Goal: Transaction & Acquisition: Purchase product/service

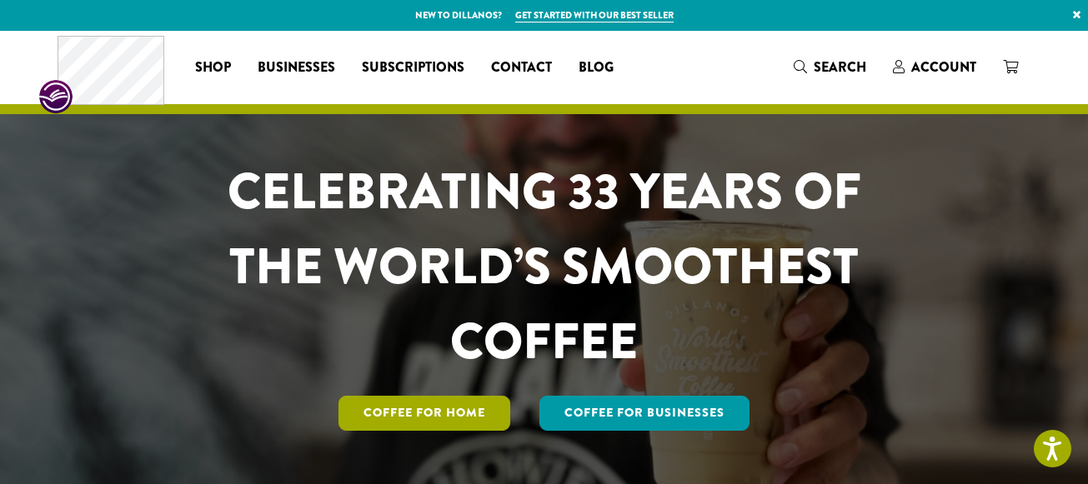
click at [414, 423] on link "Coffee for Home" at bounding box center [424, 413] width 172 height 35
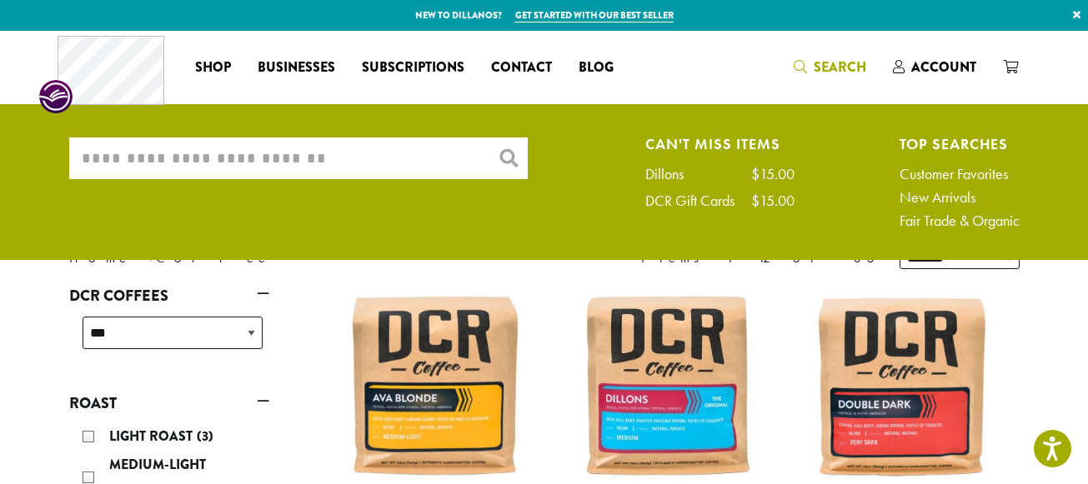
click at [158, 153] on input "What are you searching for?" at bounding box center [298, 159] width 458 height 42
click at [509, 157] on input "*********" at bounding box center [298, 159] width 458 height 42
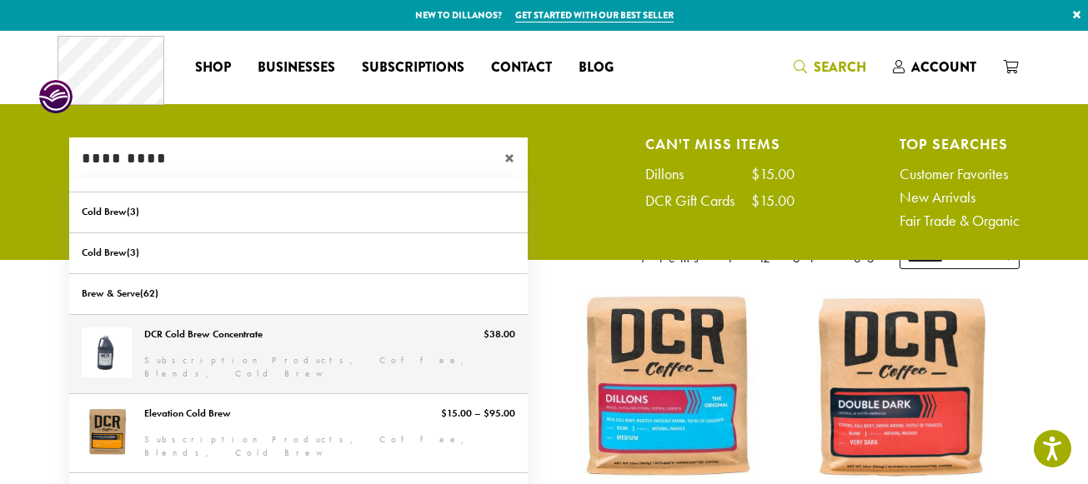
type input "*********"
click at [218, 341] on link "DCR Cold Brew Concentrate" at bounding box center [298, 354] width 458 height 78
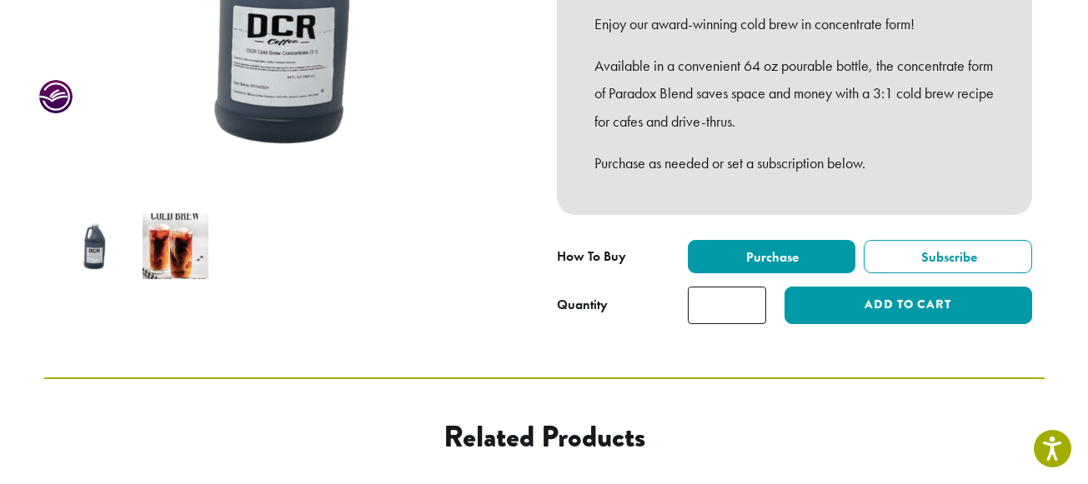
scroll to position [398, 0]
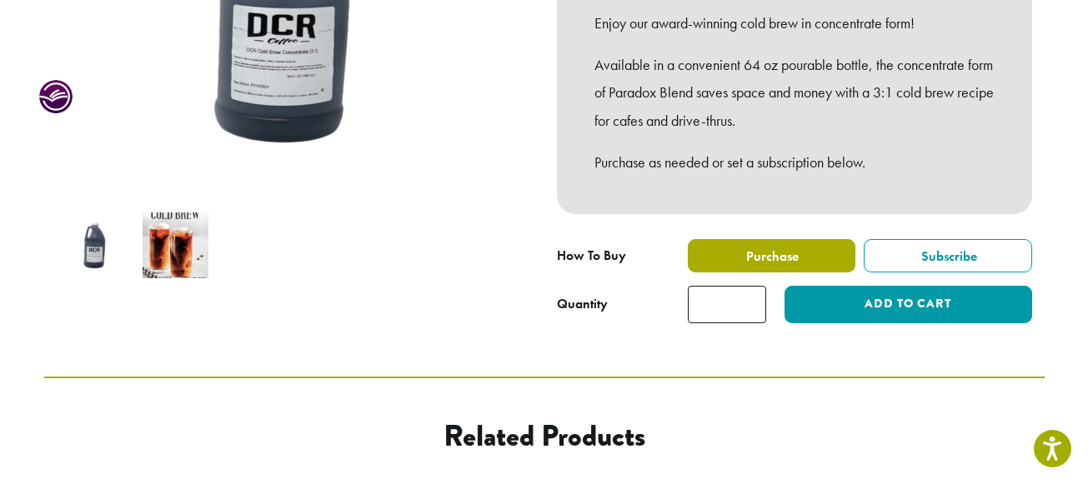
click at [781, 258] on span "Purchase" at bounding box center [771, 257] width 55 height 18
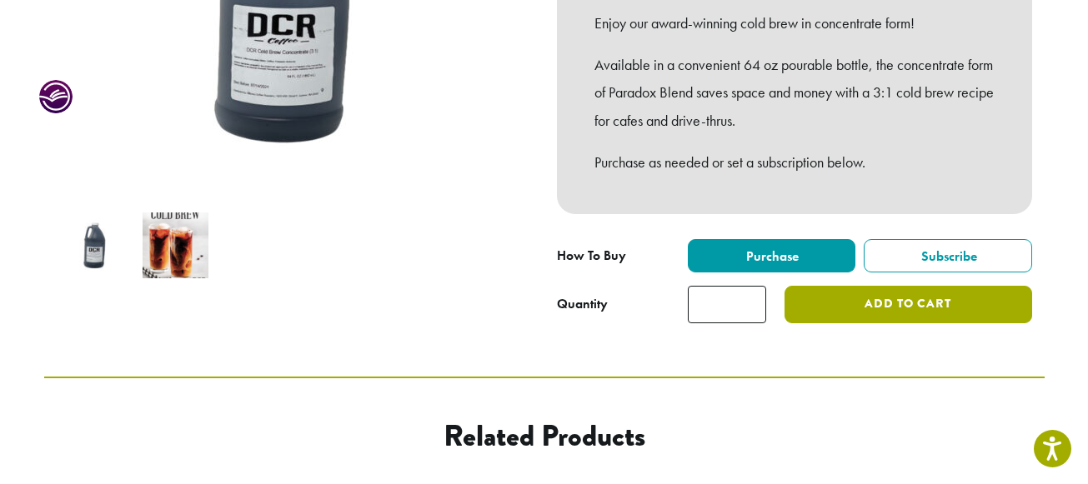
click at [878, 306] on button "Add to cart" at bounding box center [907, 305] width 247 height 38
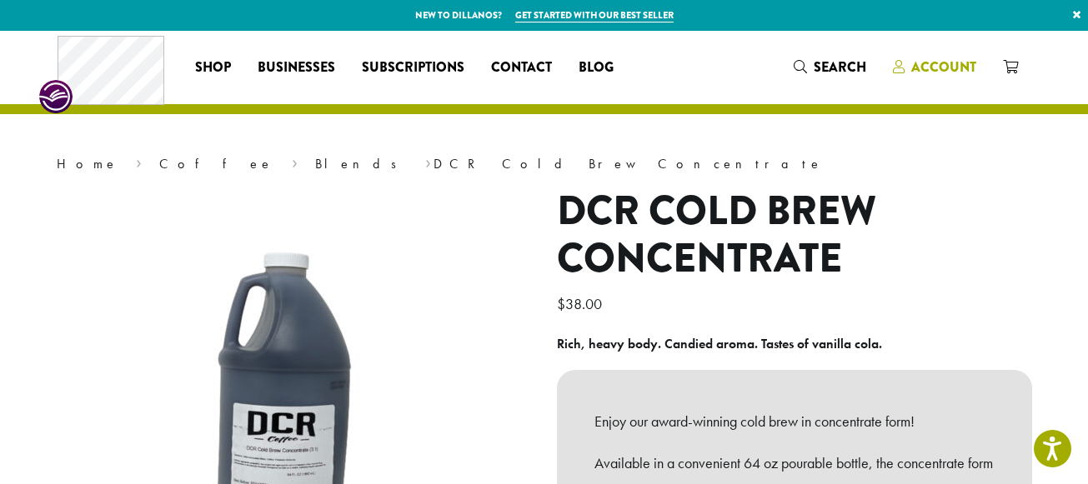
click at [939, 68] on span "Account" at bounding box center [943, 67] width 65 height 19
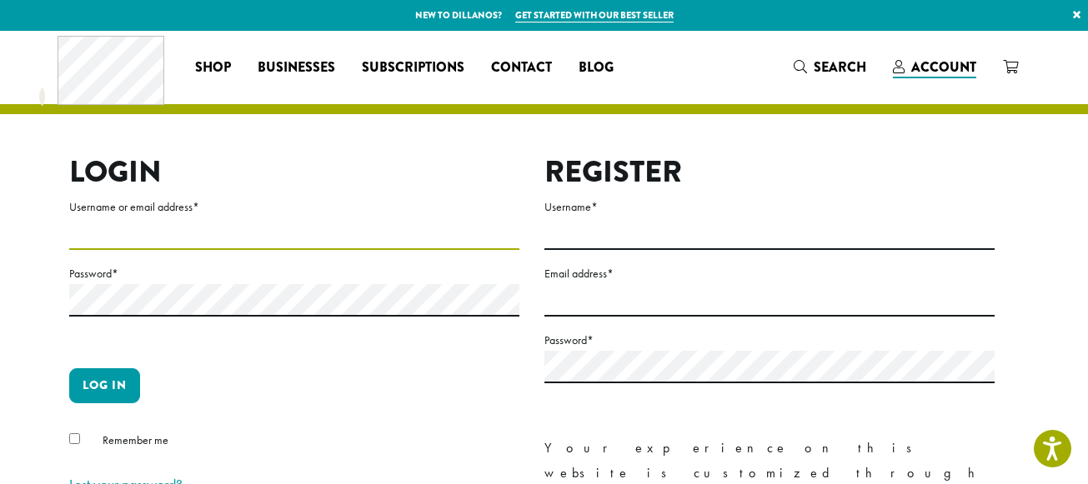
click at [178, 233] on input "Username or email address *" at bounding box center [294, 234] width 450 height 33
type input "**********"
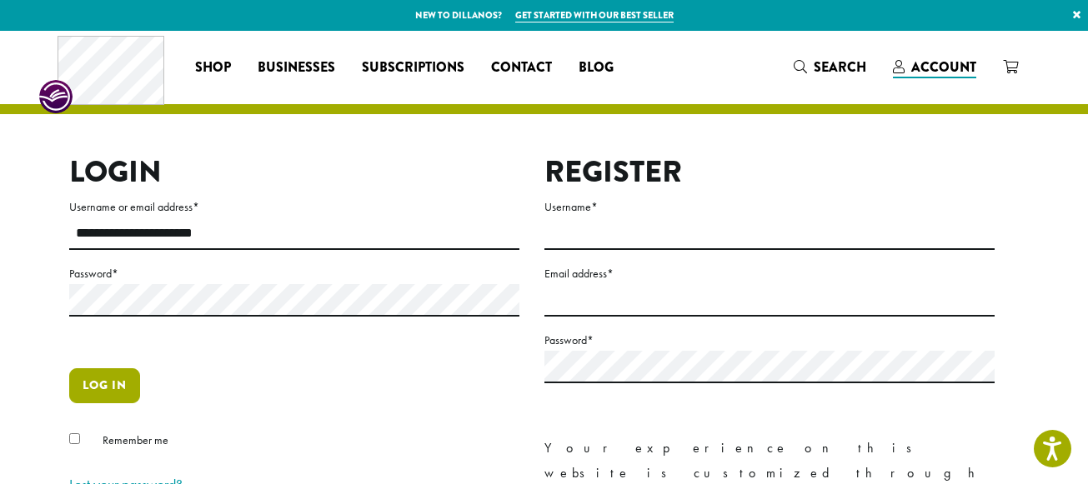
click at [113, 392] on button "Log in" at bounding box center [104, 385] width 71 height 35
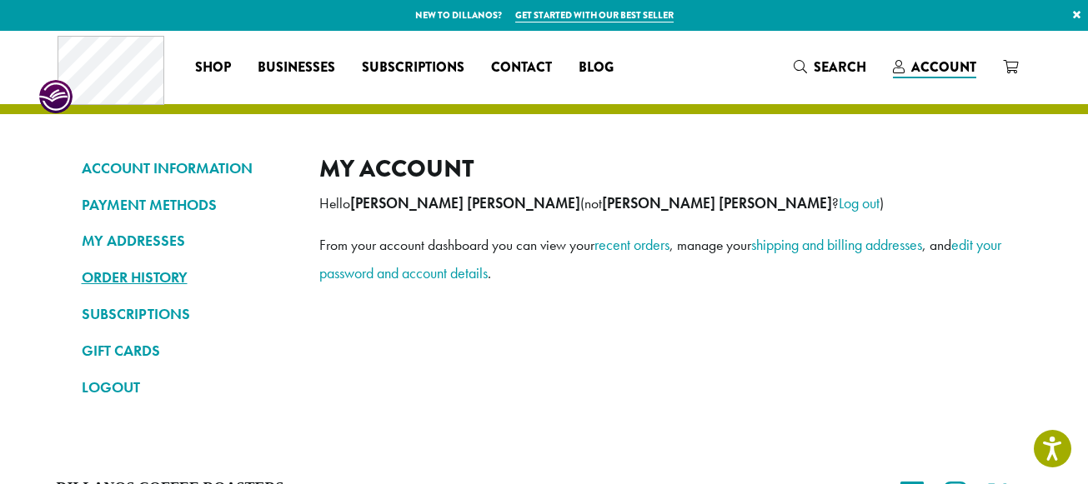
click at [174, 276] on link "ORDER HISTORY" at bounding box center [188, 277] width 213 height 28
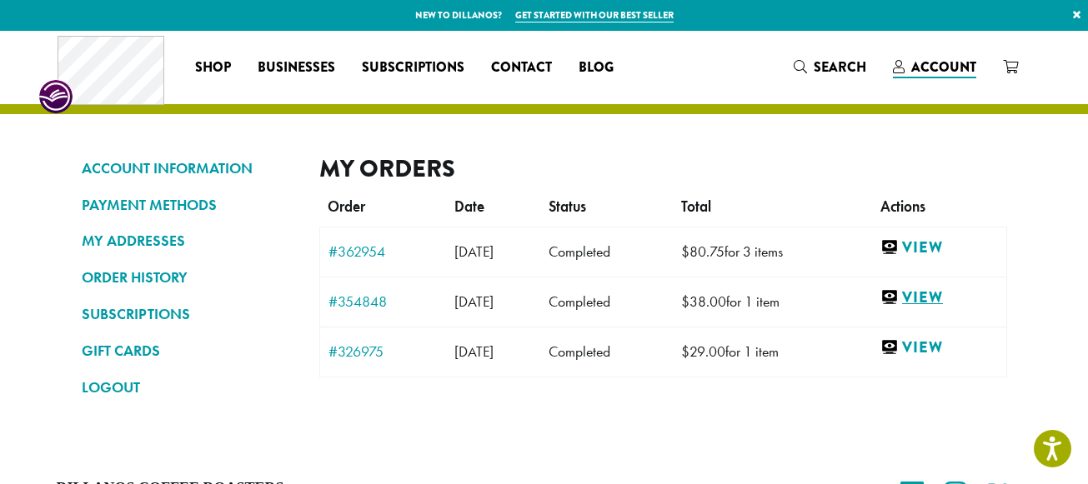
click at [949, 303] on link "View" at bounding box center [938, 298] width 117 height 21
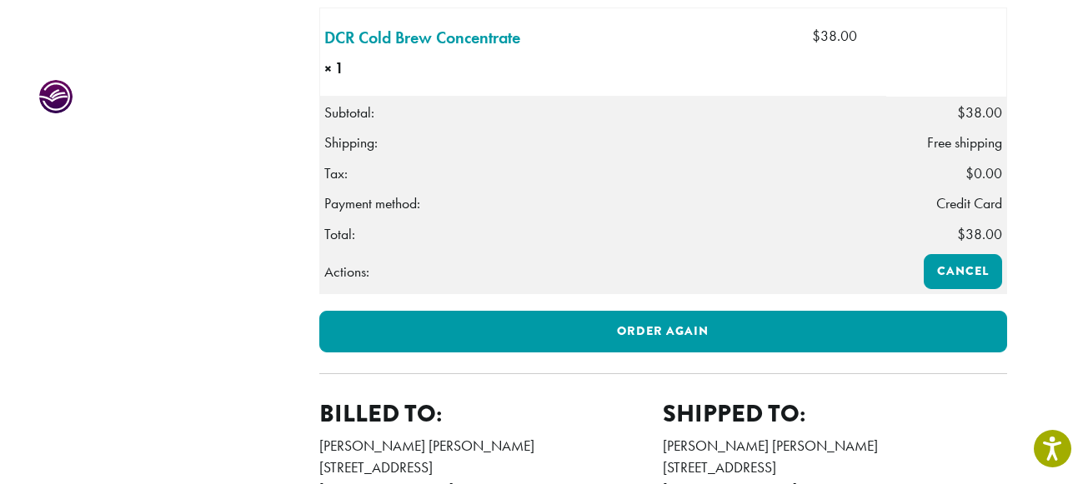
scroll to position [495, 0]
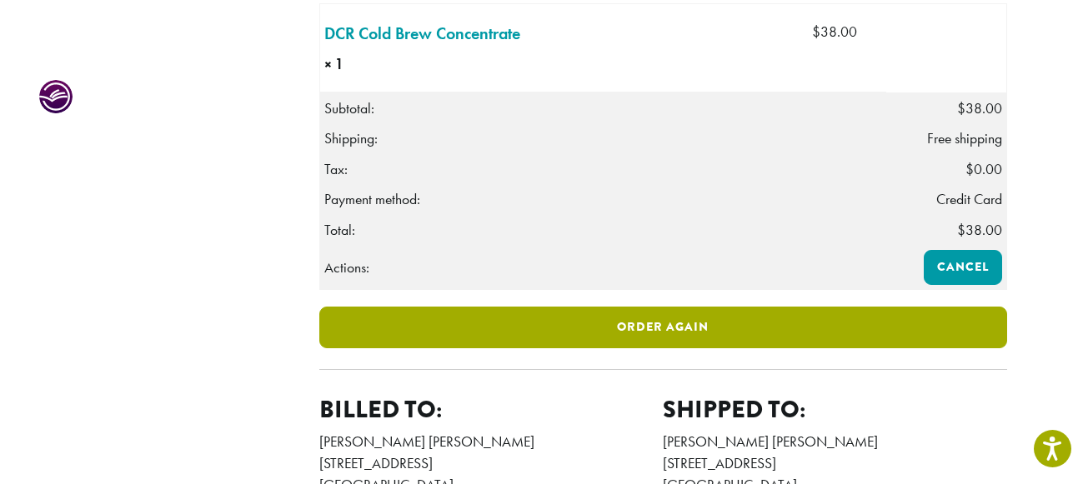
click at [660, 348] on link "Order again" at bounding box center [663, 328] width 688 height 42
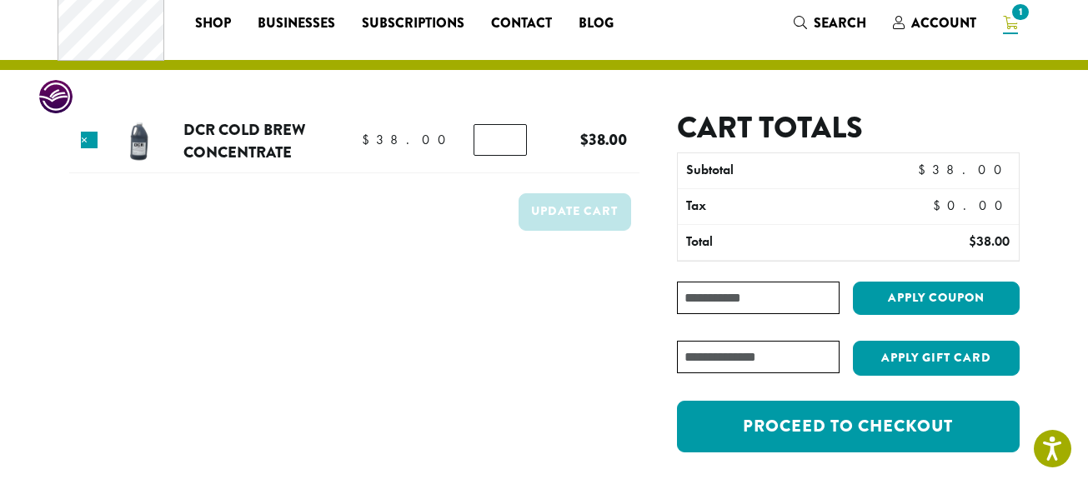
scroll to position [117, 0]
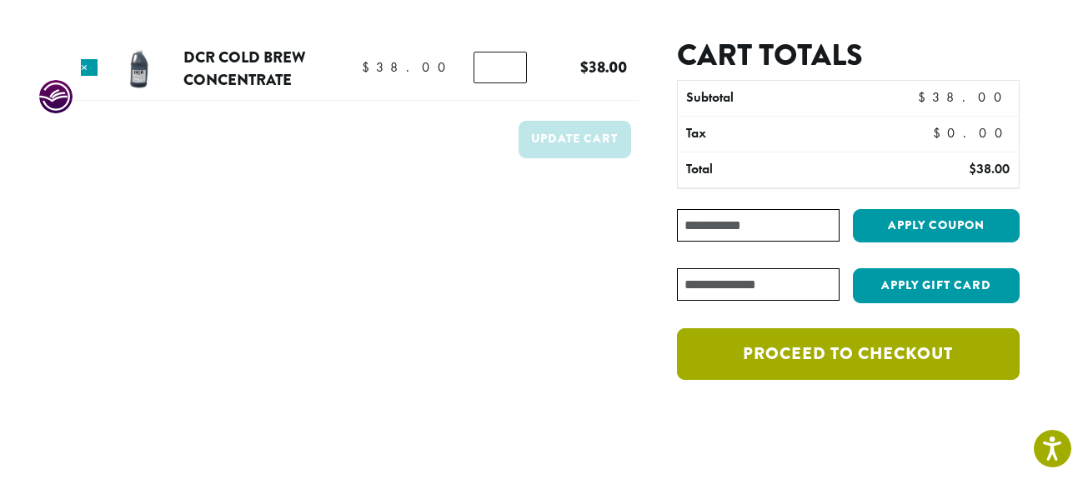
click at [918, 358] on link "Proceed to checkout" at bounding box center [848, 354] width 342 height 52
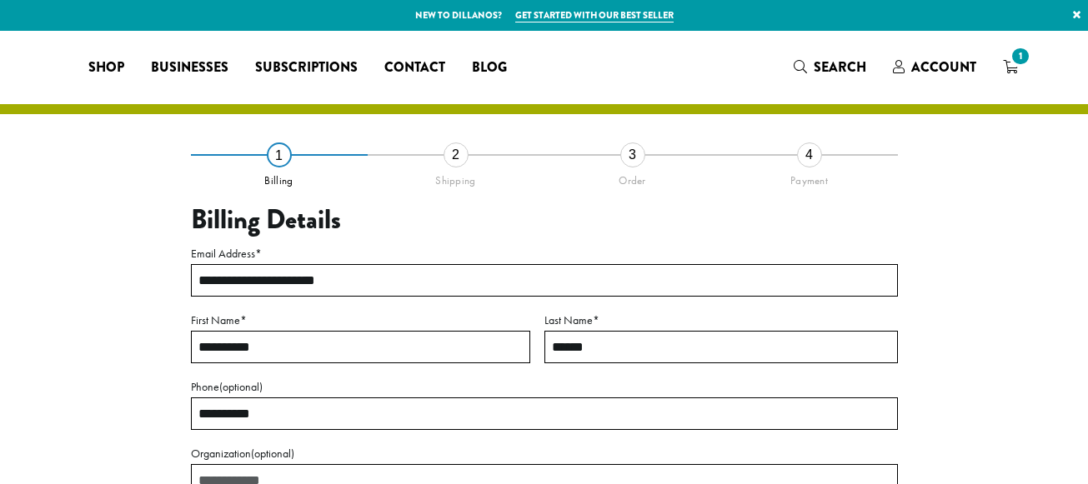
select select "**"
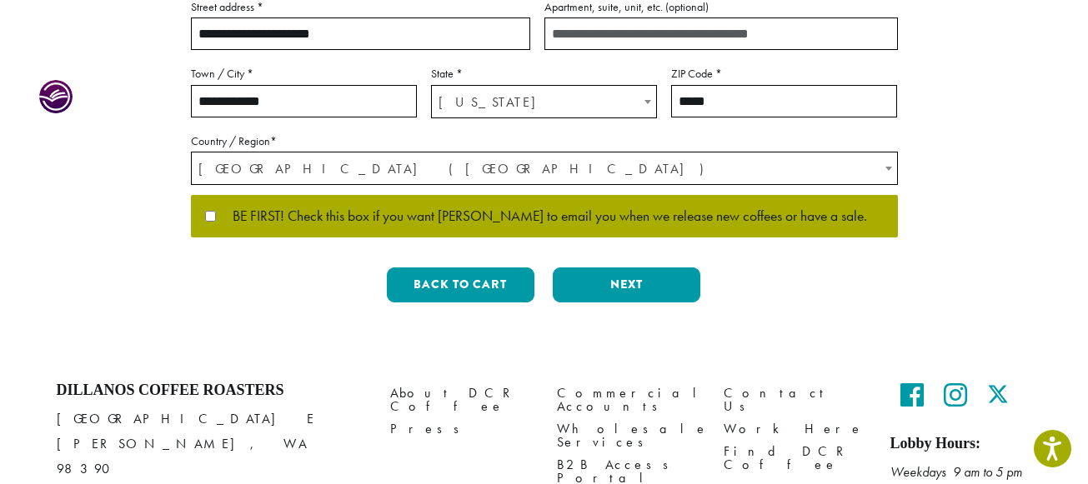
scroll to position [514, 0]
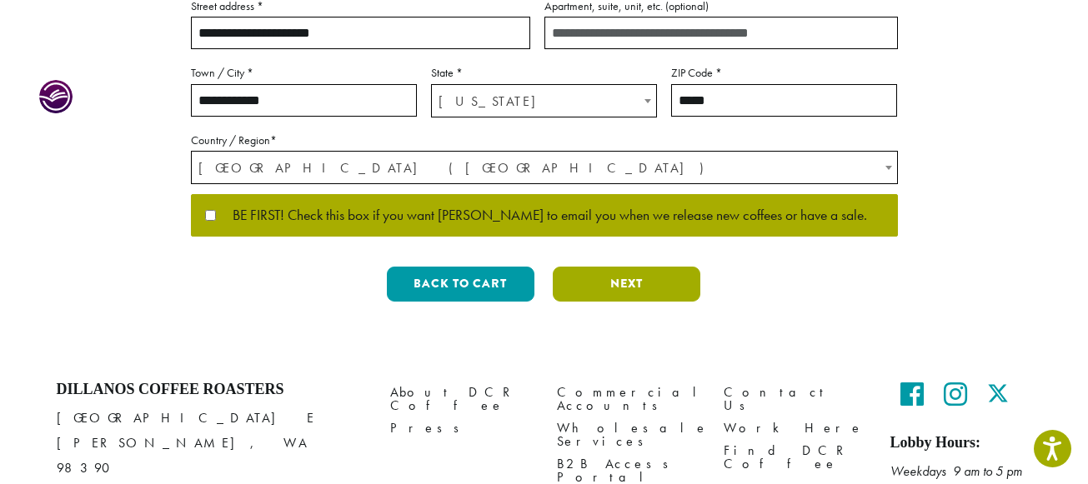
click at [632, 290] on button "Next" at bounding box center [627, 284] width 148 height 35
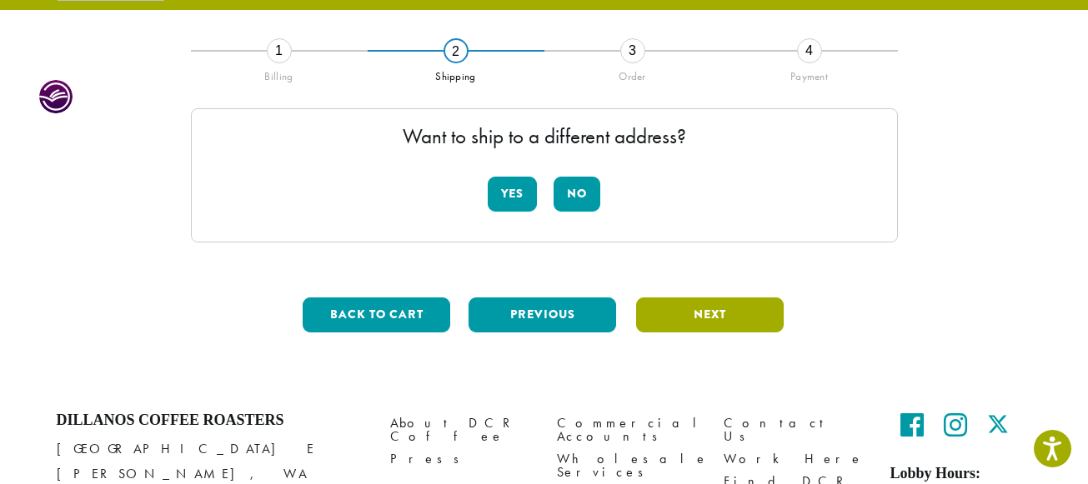
scroll to position [96, 0]
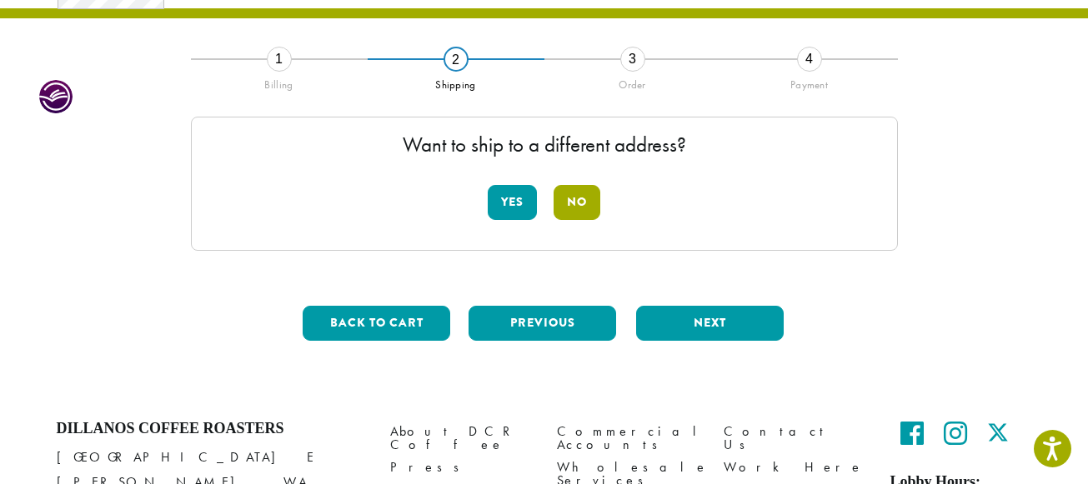
click at [589, 202] on button "No" at bounding box center [576, 202] width 47 height 35
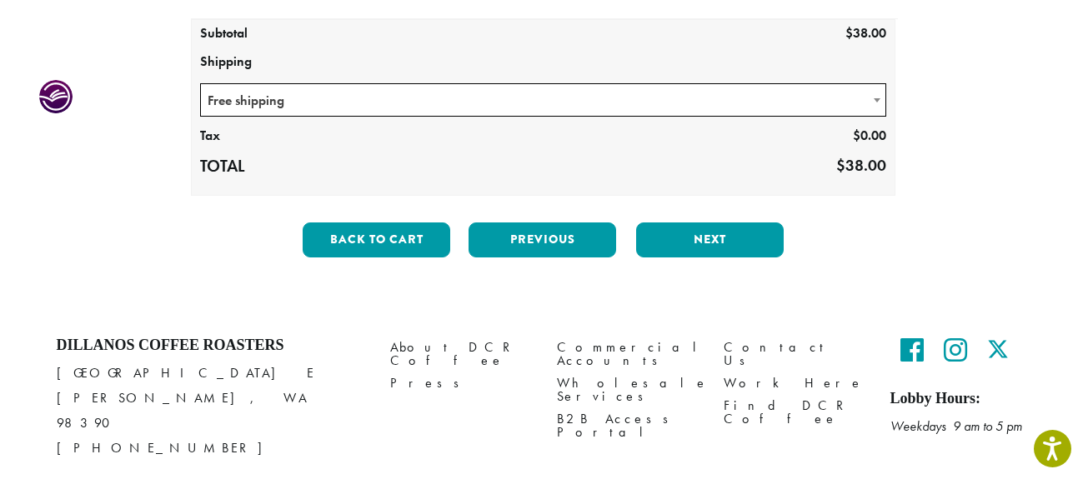
scroll to position [293, 0]
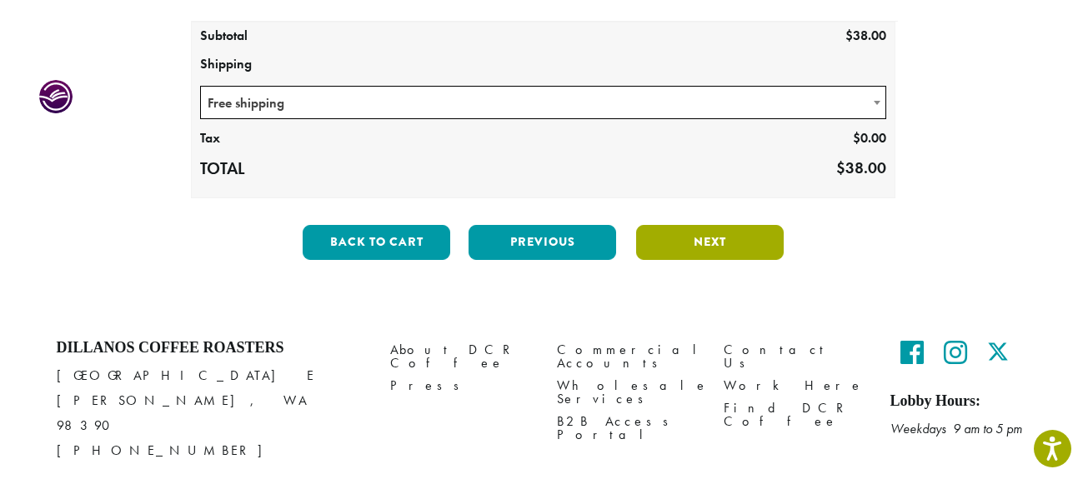
click at [714, 243] on button "Next" at bounding box center [710, 242] width 148 height 35
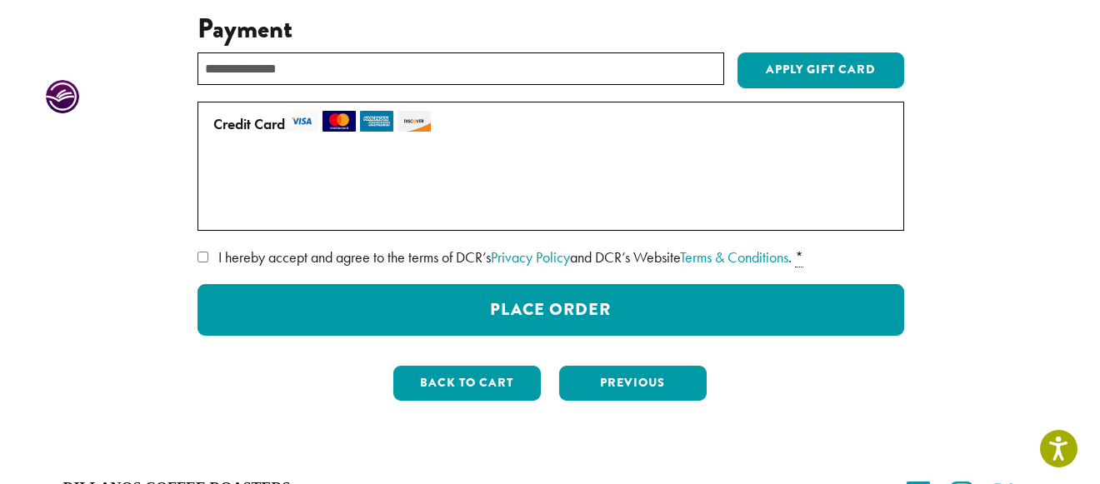
scroll to position [193, 0]
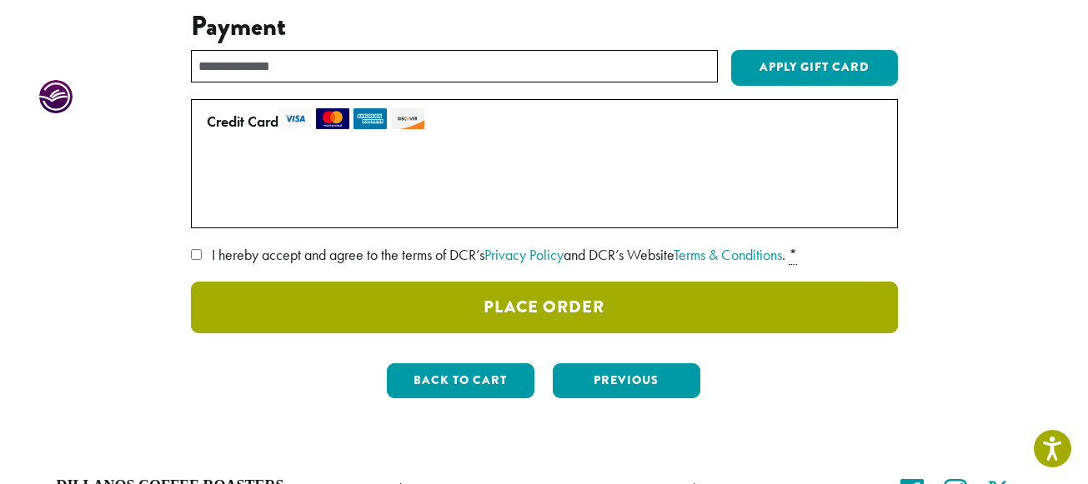
click at [549, 304] on button "Place Order" at bounding box center [544, 308] width 707 height 52
